Goal: Information Seeking & Learning: Learn about a topic

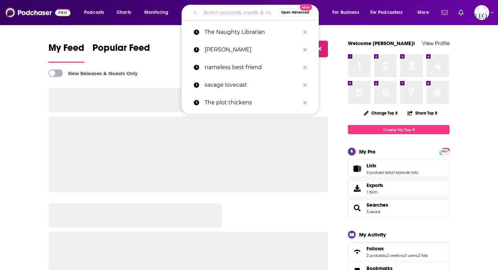
click at [236, 14] on input "Search podcasts, credits, & more..." at bounding box center [239, 12] width 78 height 11
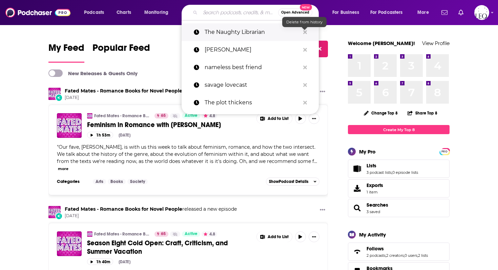
click at [303, 32] on icon "Search podcasts, credits, & more..." at bounding box center [305, 31] width 4 height 5
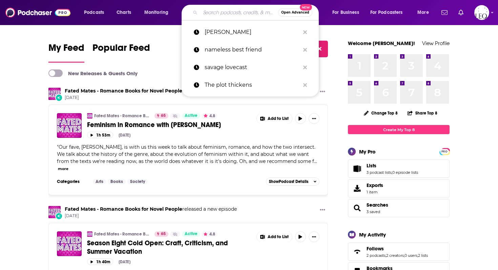
click at [235, 16] on input "Search podcasts, credits, & more..." at bounding box center [239, 12] width 78 height 11
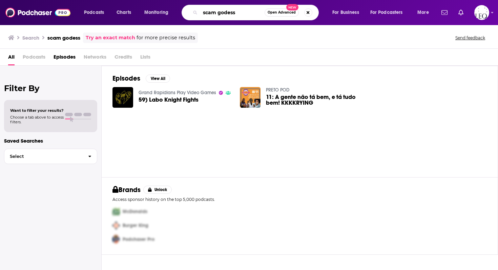
click at [226, 12] on input "scam godess" at bounding box center [232, 12] width 64 height 11
type input "scam goddess"
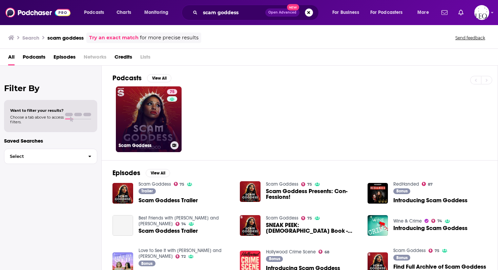
click at [153, 108] on link "75 Scam Goddess" at bounding box center [149, 119] width 66 height 66
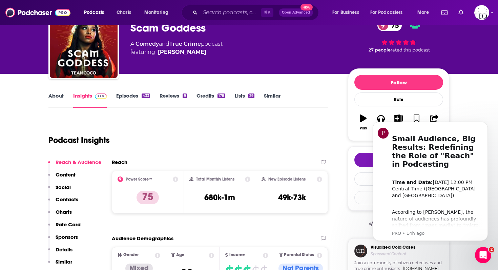
scroll to position [10, 0]
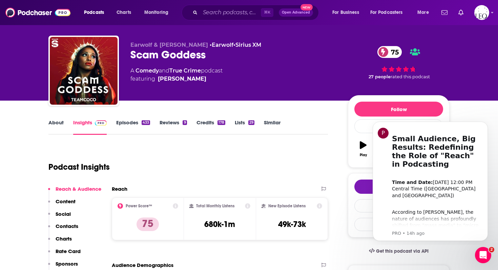
click at [55, 126] on link "About" at bounding box center [55, 127] width 15 height 16
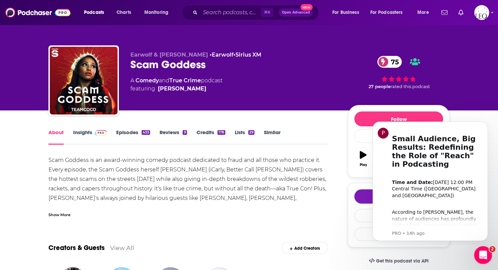
click at [481, 255] on icon "Open Intercom Messenger" at bounding box center [482, 254] width 11 height 11
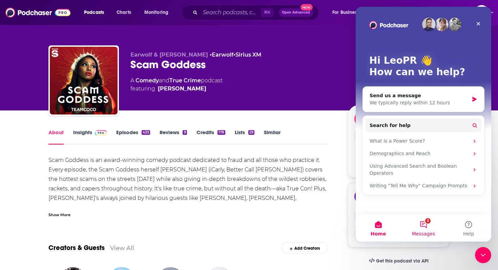
click at [426, 222] on button "2 Messages" at bounding box center [423, 228] width 45 height 27
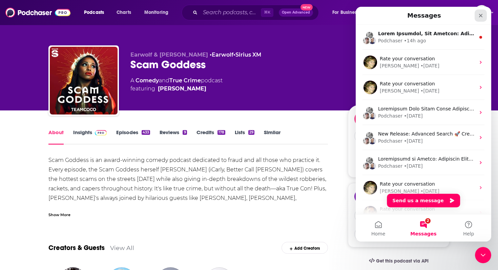
click at [482, 14] on icon "Close" at bounding box center [480, 15] width 5 height 5
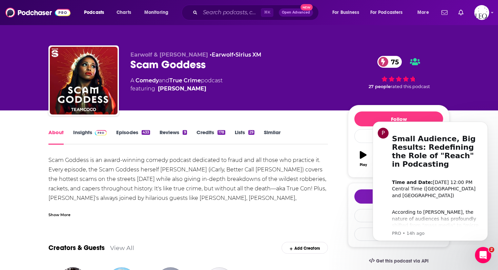
click at [286, 168] on div "Scam Goddess is an award-winning comedy podcast dedicated to fraud and all thos…" at bounding box center [188, 227] width 280 height 142
click at [126, 131] on link "Episodes 433" at bounding box center [133, 137] width 34 height 16
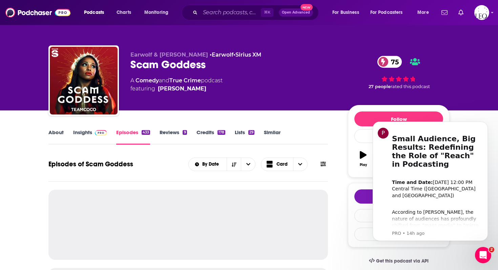
click at [90, 132] on link "Insights" at bounding box center [90, 137] width 34 height 16
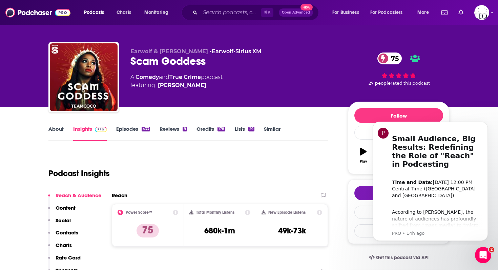
scroll to position [4, 0]
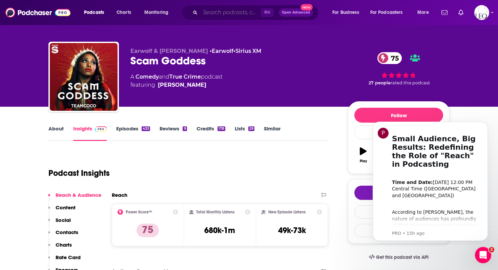
click at [221, 15] on input "Search podcasts, credits, & more..." at bounding box center [230, 12] width 61 height 11
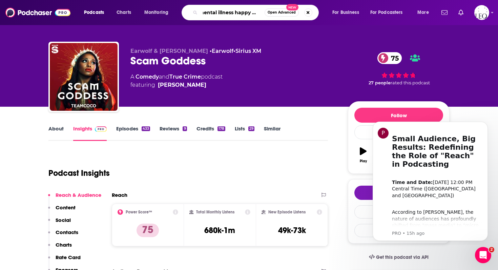
type input "mental illness happy hour"
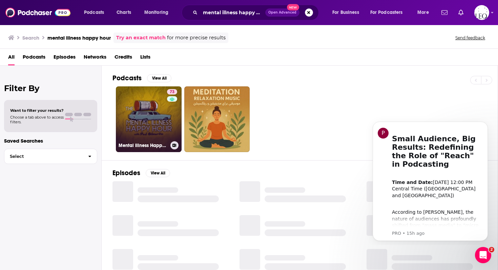
click at [134, 116] on link "73 Mental Illness Happy Hour" at bounding box center [149, 119] width 66 height 66
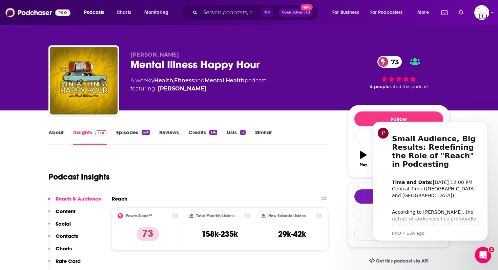
click at [134, 133] on link "Episodes 674" at bounding box center [133, 137] width 34 height 16
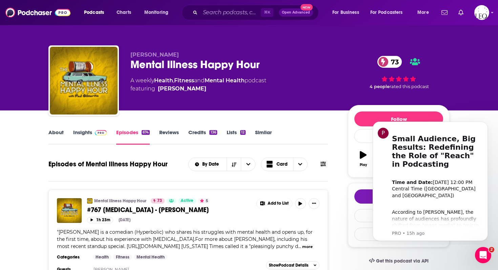
click at [84, 136] on link "Insights" at bounding box center [90, 137] width 34 height 16
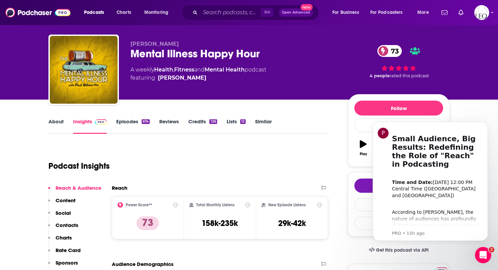
scroll to position [11, 0]
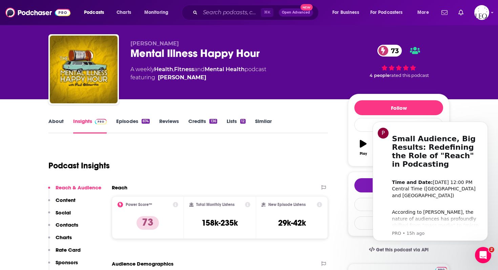
click at [130, 119] on link "Episodes 674" at bounding box center [133, 126] width 34 height 16
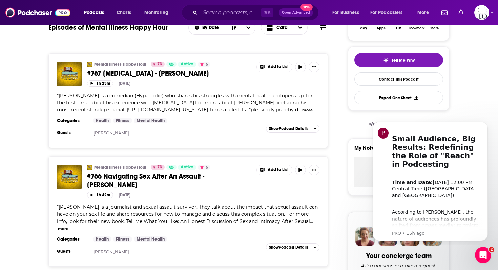
scroll to position [137, 0]
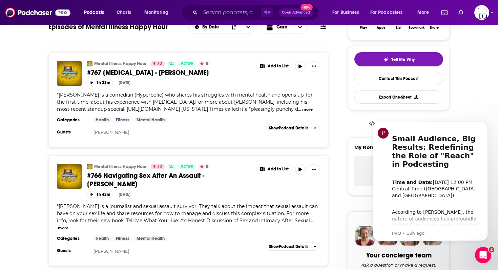
click at [105, 98] on span "[PERSON_NAME] is a comedian (Hyperbolic) who shares his struggles with mental h…" at bounding box center [185, 102] width 256 height 20
click at [302, 113] on button "more" at bounding box center [307, 110] width 11 height 6
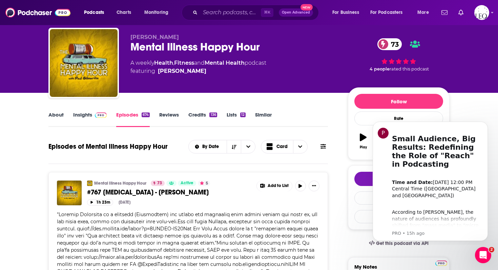
scroll to position [0, 0]
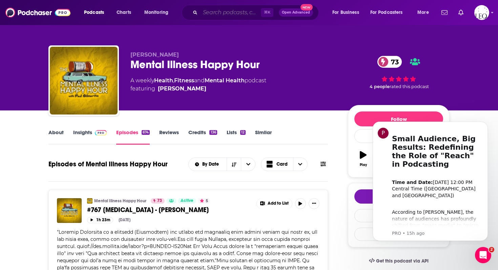
click at [215, 9] on input "Search podcasts, credits, & more..." at bounding box center [230, 12] width 61 height 11
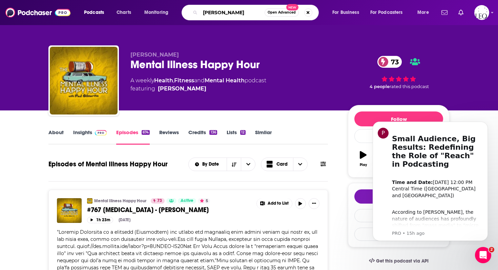
type input "[PERSON_NAME]"
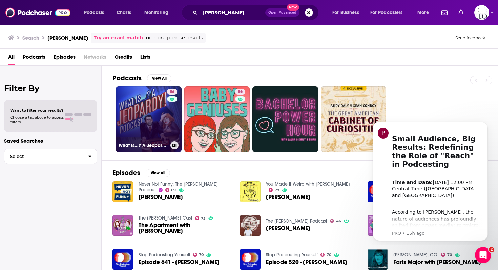
click at [152, 105] on link "56 What Is...? A Jeopardy! Podcast" at bounding box center [149, 119] width 66 height 66
